Goal: Task Accomplishment & Management: Complete application form

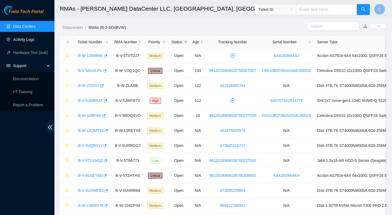
click at [19, 39] on link "Activity Logs" at bounding box center [23, 39] width 21 height 4
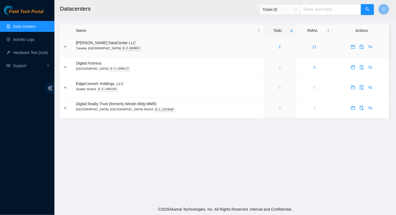
click at [266, 47] on div "2" at bounding box center [279, 47] width 27 height 6
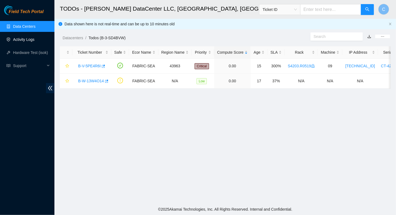
click at [18, 41] on link "Activity Logs" at bounding box center [23, 39] width 21 height 4
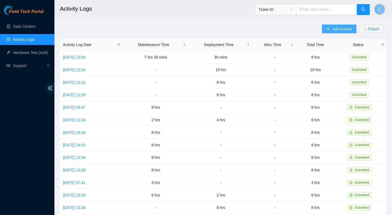
click at [342, 30] on span "Add Activity" at bounding box center [342, 29] width 20 height 6
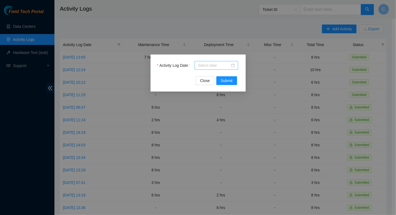
click at [213, 64] on input "Activity Log Date" at bounding box center [214, 65] width 32 height 6
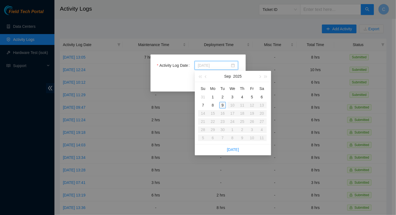
type input "[DATE]"
click at [223, 107] on div "9" at bounding box center [222, 105] width 7 height 7
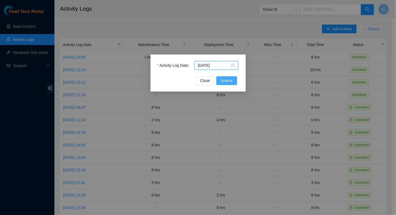
click at [225, 81] on span "Submit" at bounding box center [227, 81] width 12 height 6
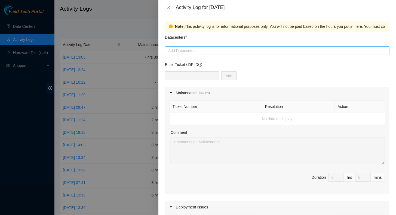
click at [185, 53] on div at bounding box center [277, 50] width 222 height 7
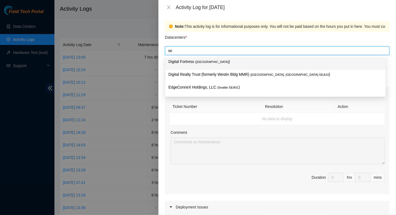
type input "s"
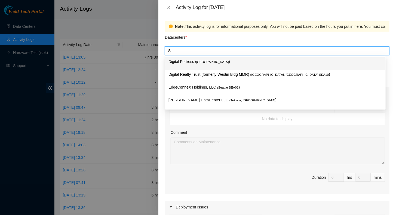
type input "SEA"
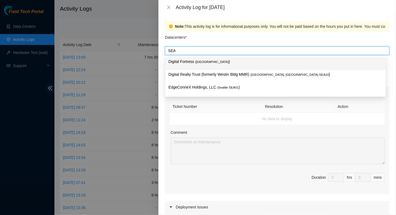
drag, startPoint x: 173, startPoint y: 50, endPoint x: 168, endPoint y: 50, distance: 5.2
click at [165, 51] on div "SEA SEA" at bounding box center [277, 50] width 224 height 9
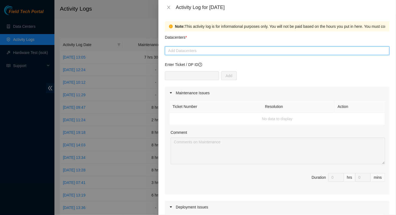
drag, startPoint x: 179, startPoint y: 51, endPoint x: 166, endPoint y: 51, distance: 12.8
click at [166, 51] on div at bounding box center [277, 50] width 222 height 7
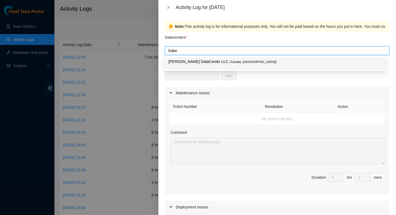
type input "Sabey"
click at [205, 68] on div "Sabey DataCenter LLC ( Tukwila, WA )" at bounding box center [275, 63] width 214 height 10
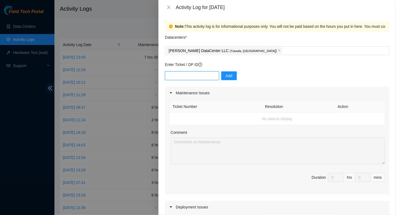
drag, startPoint x: 177, startPoint y: 78, endPoint x: 180, endPoint y: 78, distance: 3.3
click at [177, 78] on input "text" at bounding box center [192, 75] width 54 height 9
type input "DP85243"
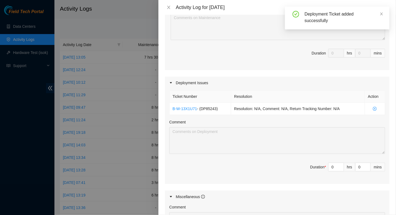
scroll to position [136, 0]
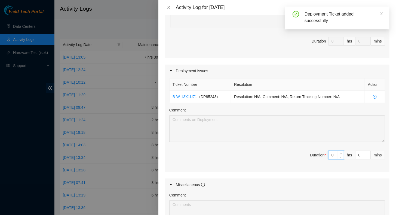
drag, startPoint x: 331, startPoint y: 154, endPoint x: 302, endPoint y: 158, distance: 29.2
click at [310, 155] on span "Duration * 0 hrs 0 mins" at bounding box center [277, 157] width 216 height 15
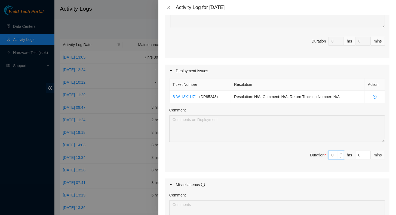
type input "6"
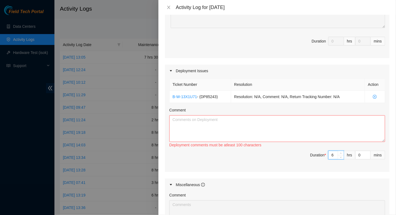
type input "6"
click at [333, 129] on textarea "Comment" at bounding box center [277, 128] width 216 height 27
paste textarea "DP85243 - FABRIC-SEA: Deploy Linode GPU Region: Here is the link to the DP elev…"
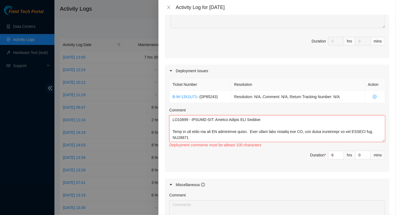
scroll to position [705, 0]
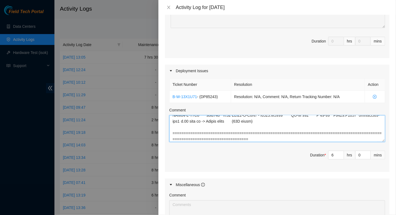
drag, startPoint x: 311, startPoint y: 136, endPoint x: 166, endPoint y: 137, distance: 145.0
click at [166, 137] on div "Ticket Number Resolution Action B-W-13X1U71 - ( DP85243 ) Resolution: N/A, Comm…" at bounding box center [277, 124] width 224 height 95
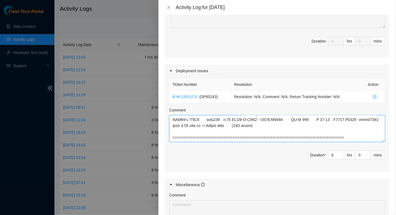
scroll to position [700, 0]
click at [318, 137] on textarea "Comment" at bounding box center [277, 128] width 216 height 27
click at [373, 137] on textarea "Comment" at bounding box center [277, 128] width 216 height 27
type textarea "DP85243 - FABRIC-SEA: Deploy Linode GPU Region: Here is the link to the DP elev…"
click at [335, 76] on div "Deployment Issues" at bounding box center [277, 70] width 224 height 13
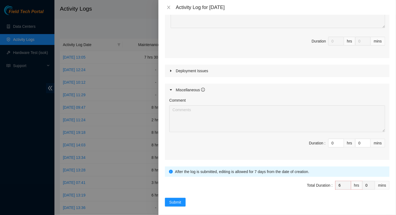
click at [171, 70] on icon "caret-right" at bounding box center [170, 71] width 1 height 2
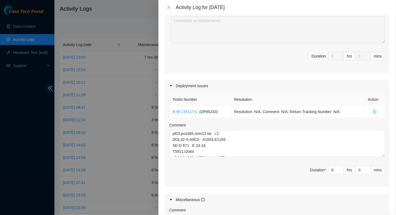
scroll to position [0, 0]
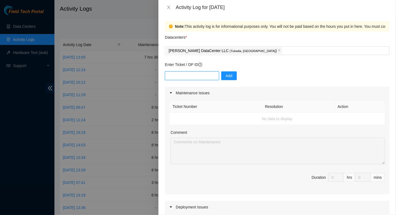
click at [191, 77] on input "text" at bounding box center [192, 75] width 54 height 9
paste input "B-V-5RI2PPK"
type input "B-V-5RI2PPK"
click at [226, 77] on span "Add" at bounding box center [229, 76] width 7 height 6
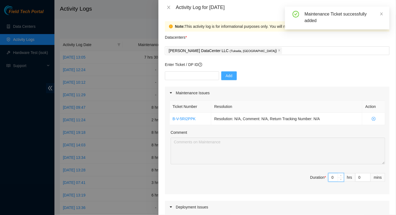
drag, startPoint x: 330, startPoint y: 176, endPoint x: 325, endPoint y: 178, distance: 5.5
click at [328, 178] on input "0" at bounding box center [335, 177] width 15 height 8
type input "2"
type input "8"
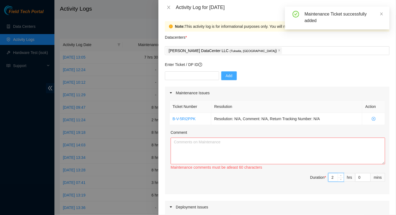
type input "2"
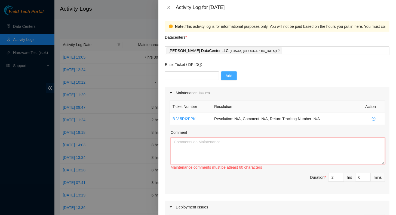
click at [334, 148] on textarea "Comment" at bounding box center [278, 150] width 214 height 27
paste textarea "SM Retimer card swap with Net Tech Sang: file:///C:/Users/Corey/Downloads/AOC-S…"
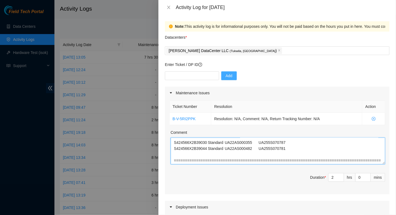
scroll to position [48, 0]
drag, startPoint x: 263, startPoint y: 159, endPoint x: 140, endPoint y: 158, distance: 123.0
click at [140, 158] on div "Activity Log for 09-09-2025 Note: This activity log is for informational purpos…" at bounding box center [198, 107] width 396 height 215
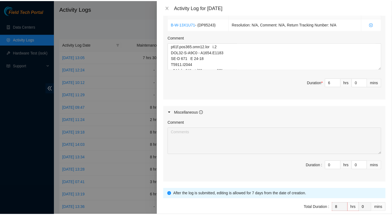
scroll to position [233, 0]
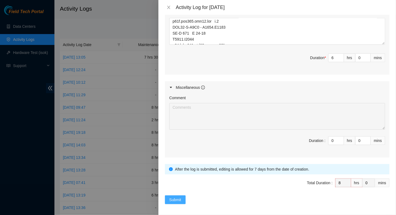
type textarea "SM Retimer card swap with Net Tech Sang: file:///C:/Users/Corey/Downloads/AOC-S…"
click at [179, 197] on span "Submit" at bounding box center [175, 199] width 12 height 6
